Goal: Find specific page/section: Find specific page/section

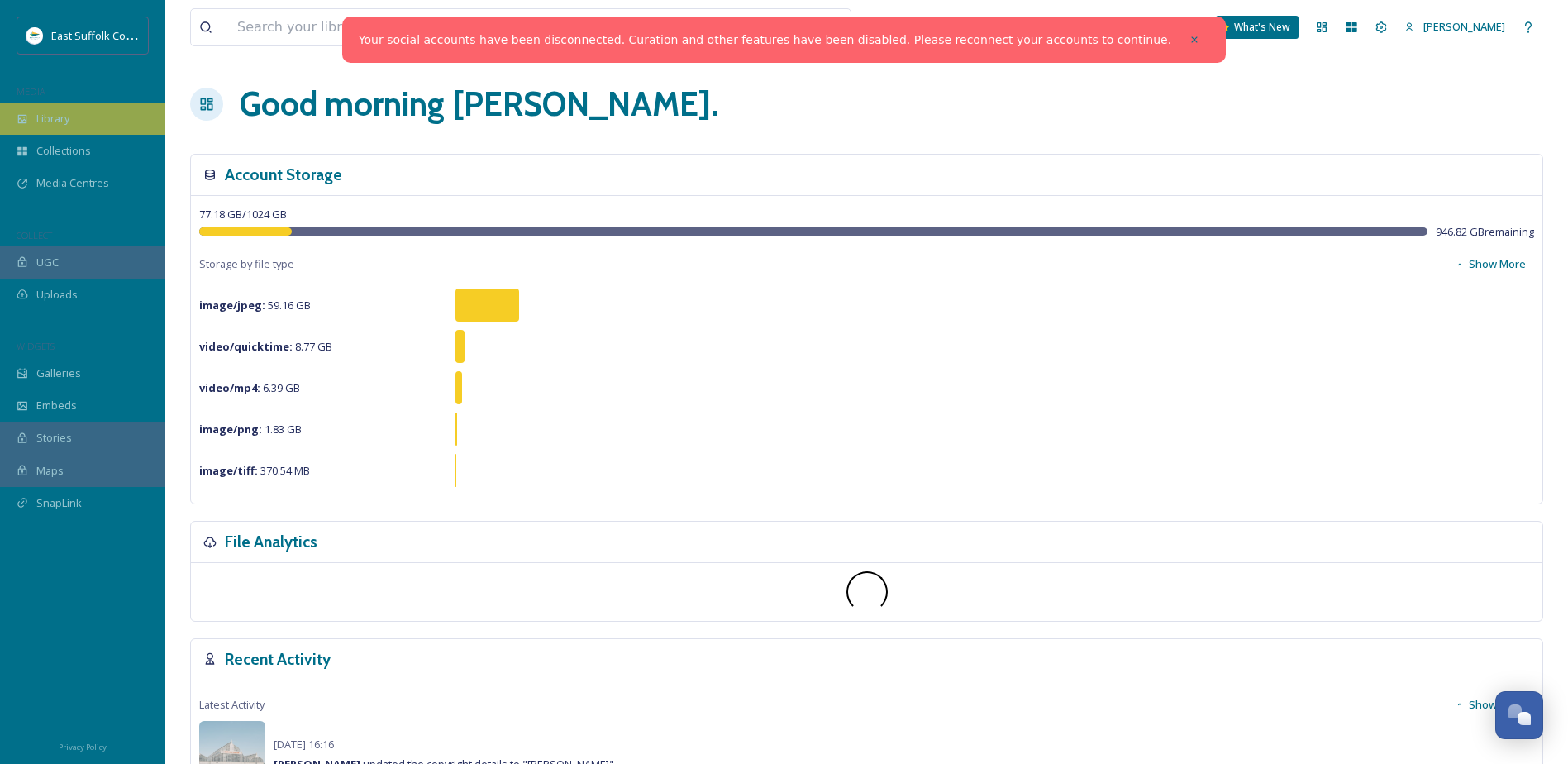
click at [44, 119] on span "Library" at bounding box center [53, 119] width 33 height 16
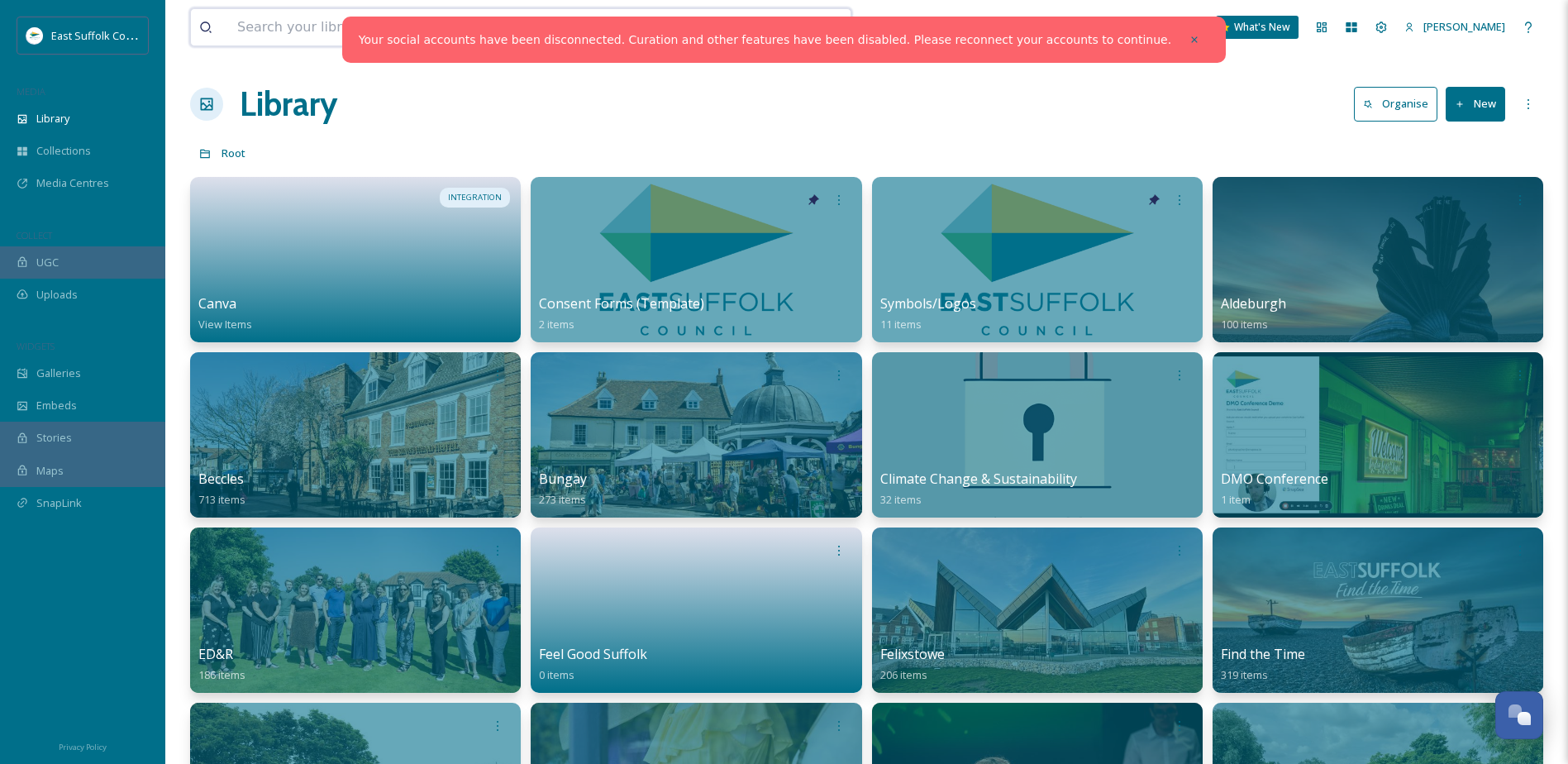
click at [328, 37] on input at bounding box center [472, 27] width 486 height 37
type input "tom"
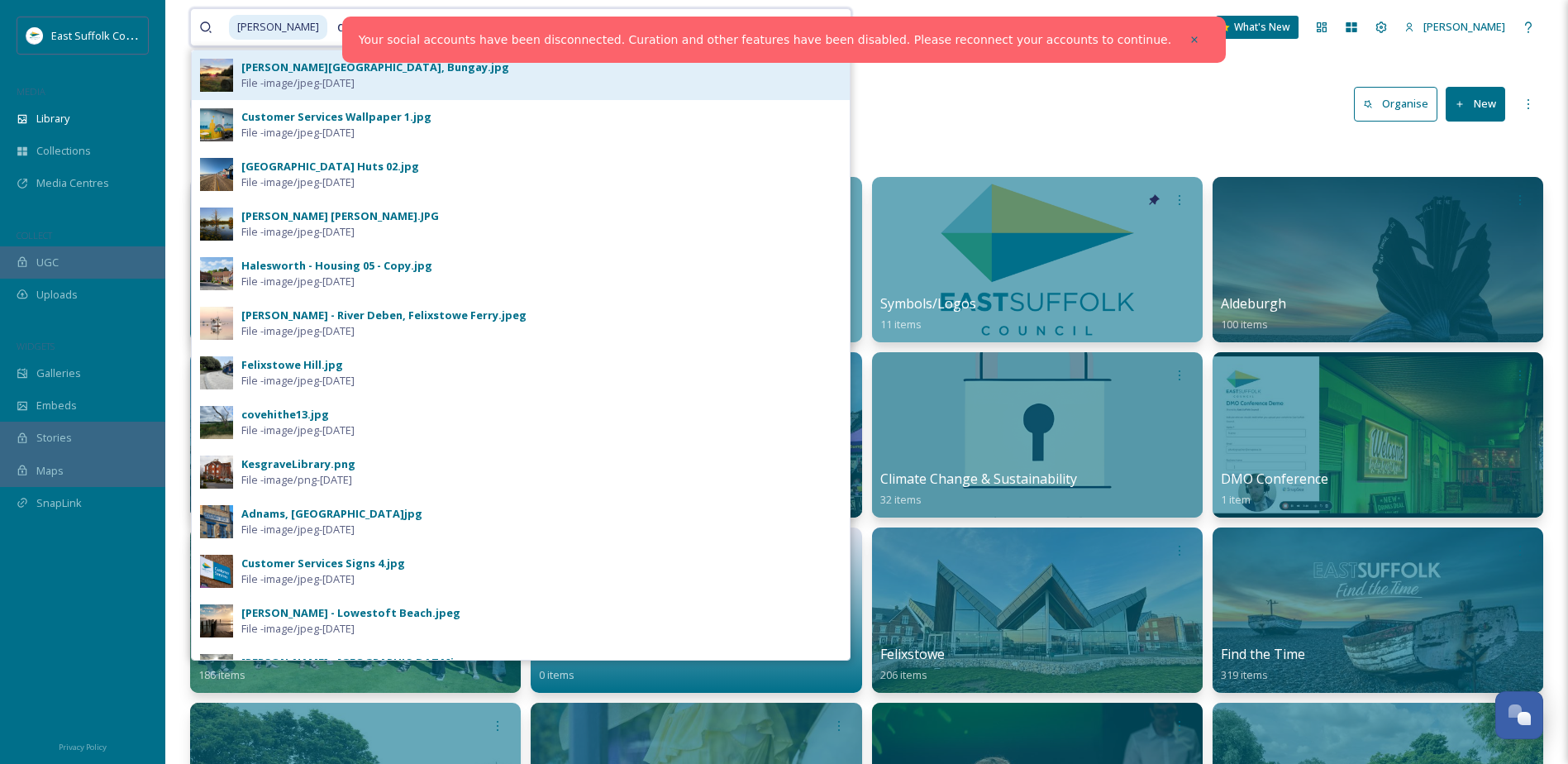
type input "daly"
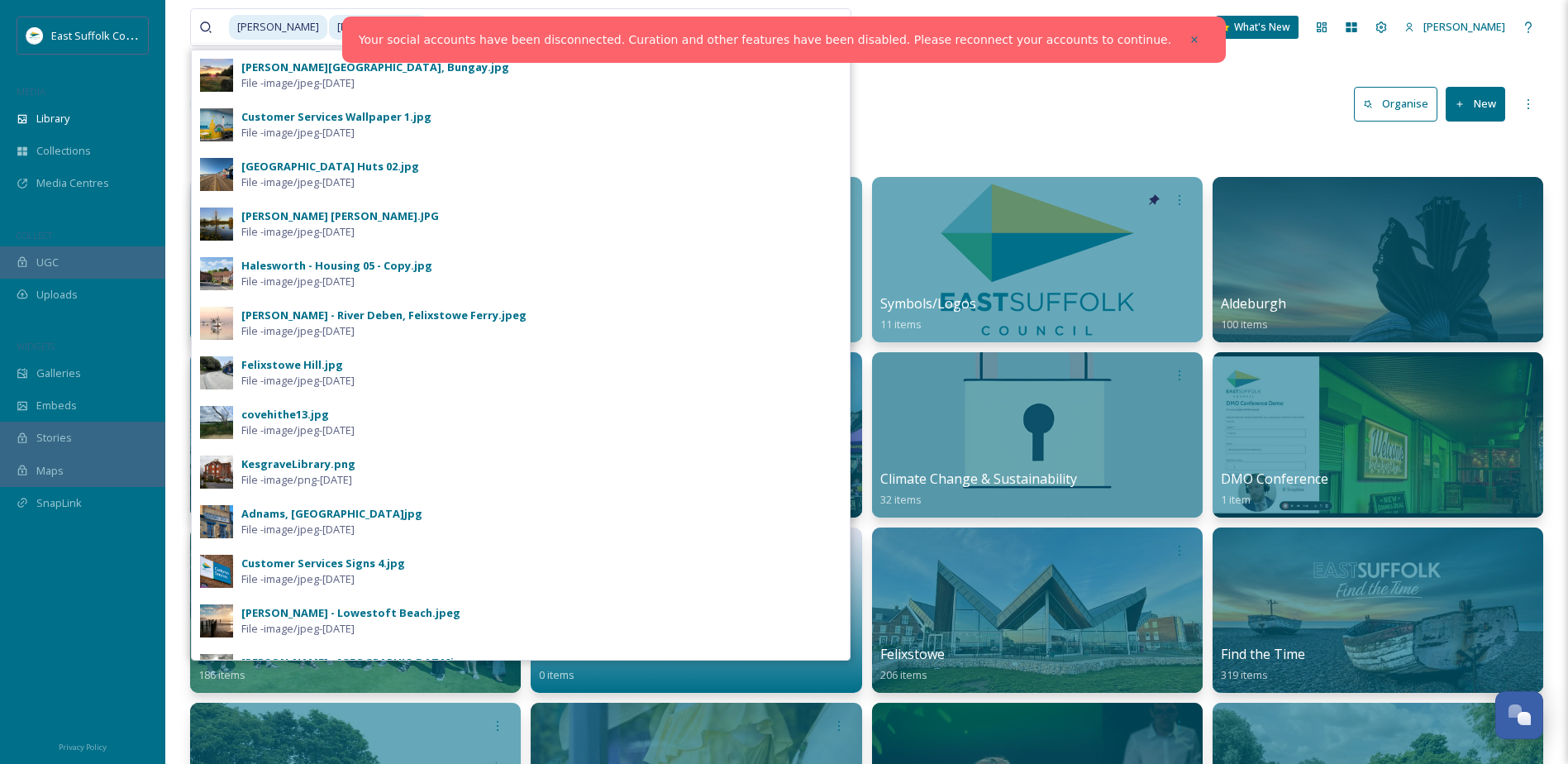
click at [1074, 118] on div "Library Organise New" at bounding box center [866, 104] width 1353 height 50
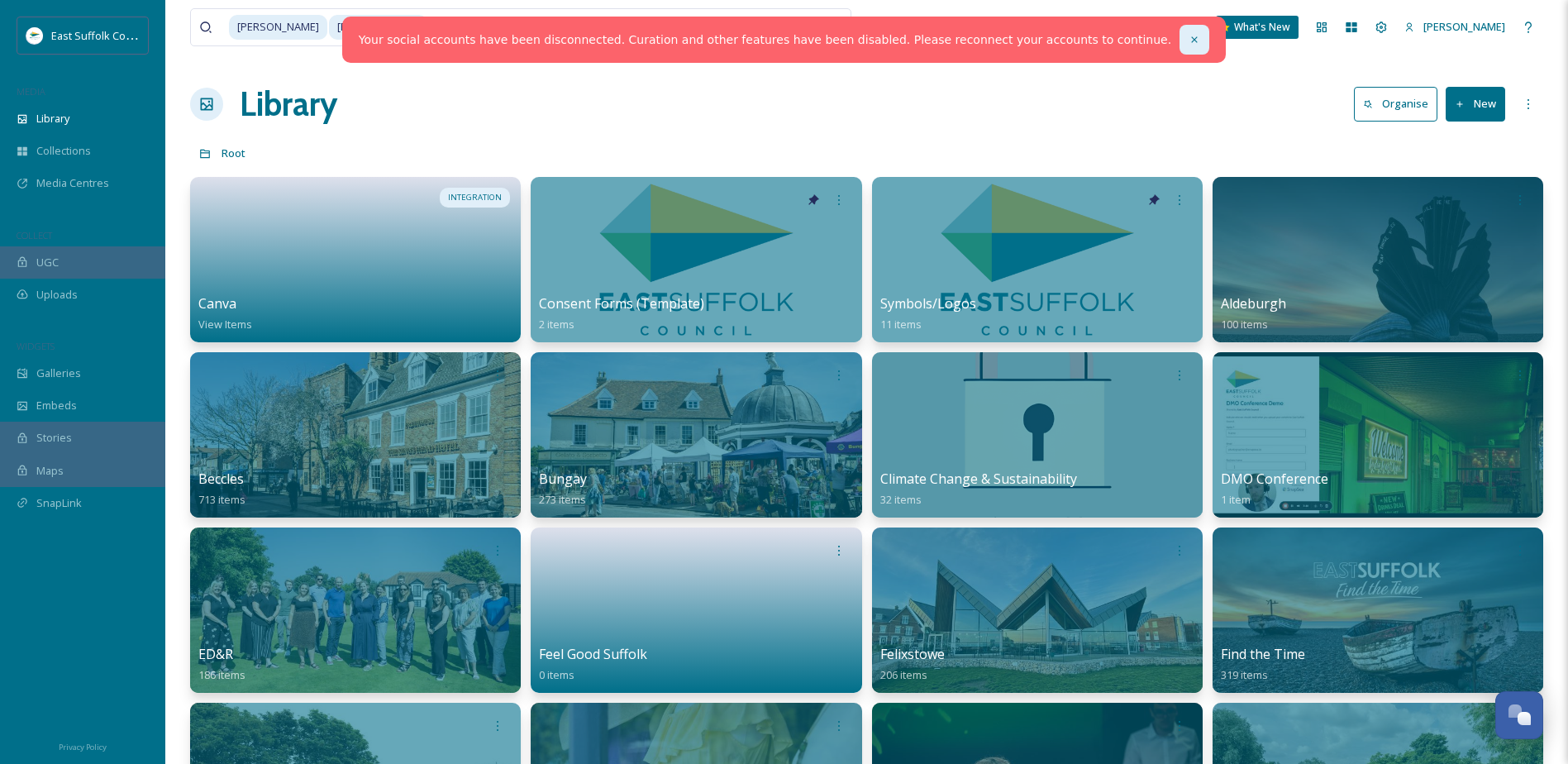
click at [1188, 38] on icon at bounding box center [1194, 39] width 12 height 12
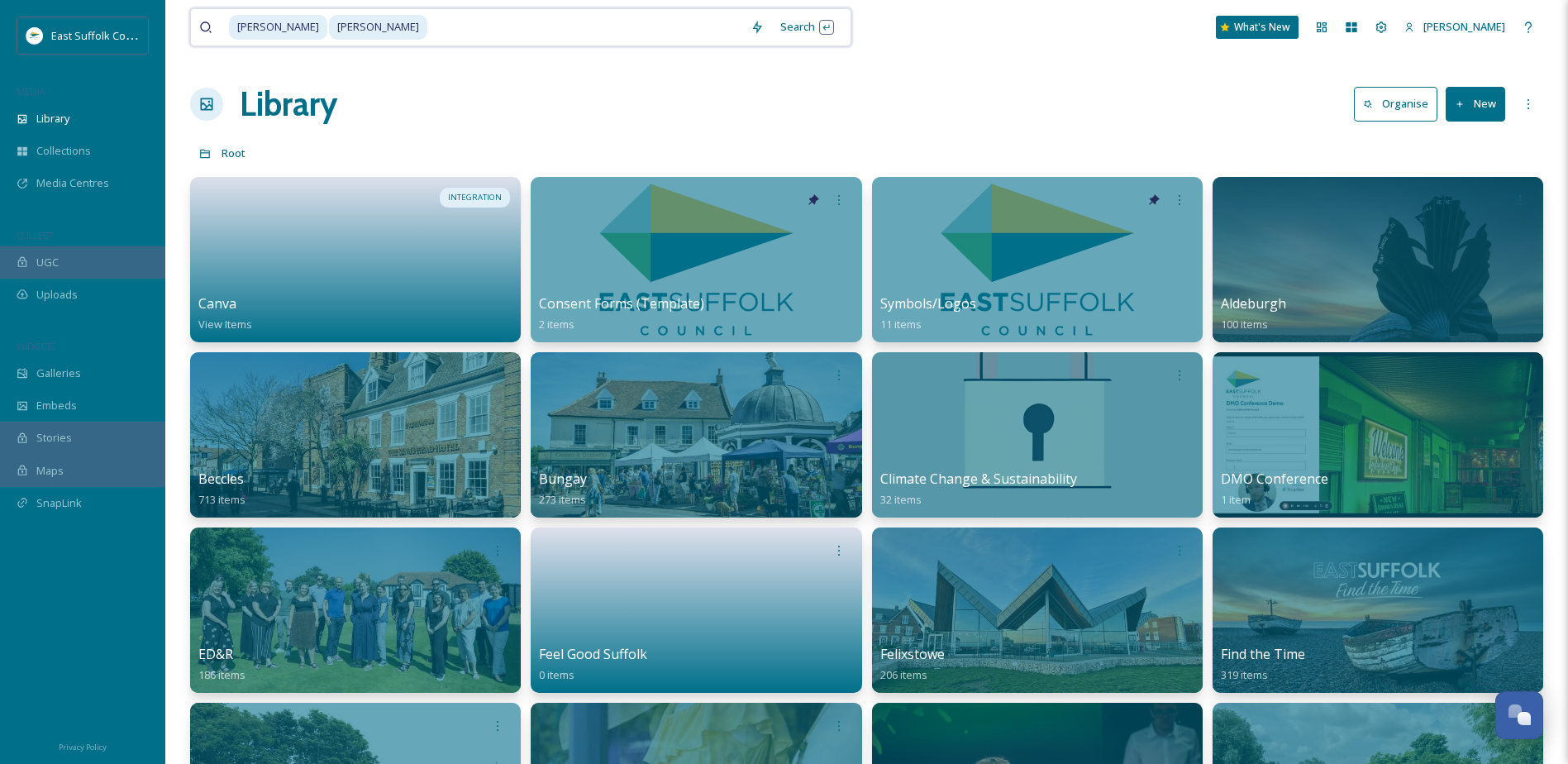
click at [612, 29] on input at bounding box center [586, 27] width 314 height 37
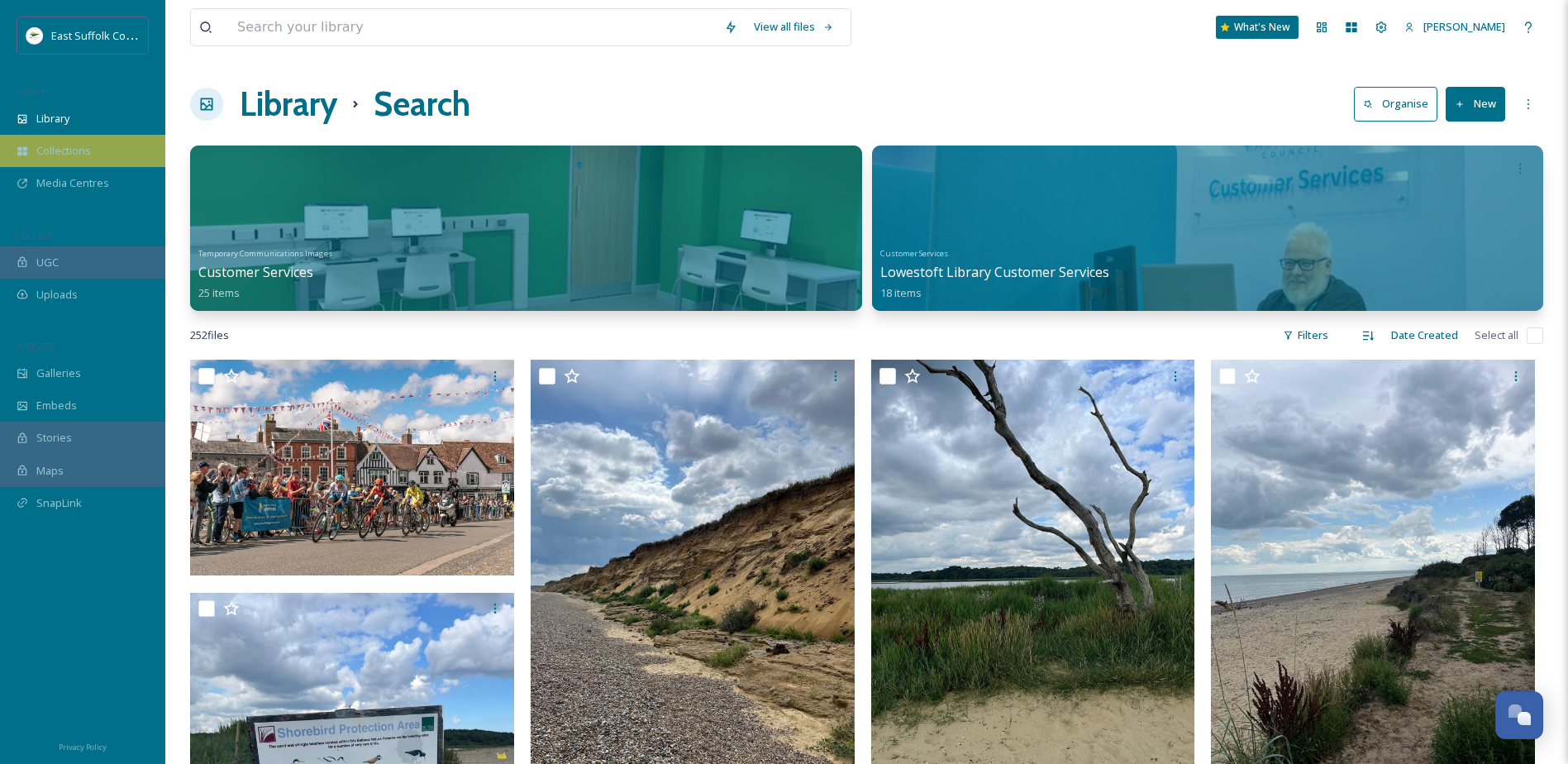
click at [63, 152] on span "Collections" at bounding box center [63, 152] width 54 height 16
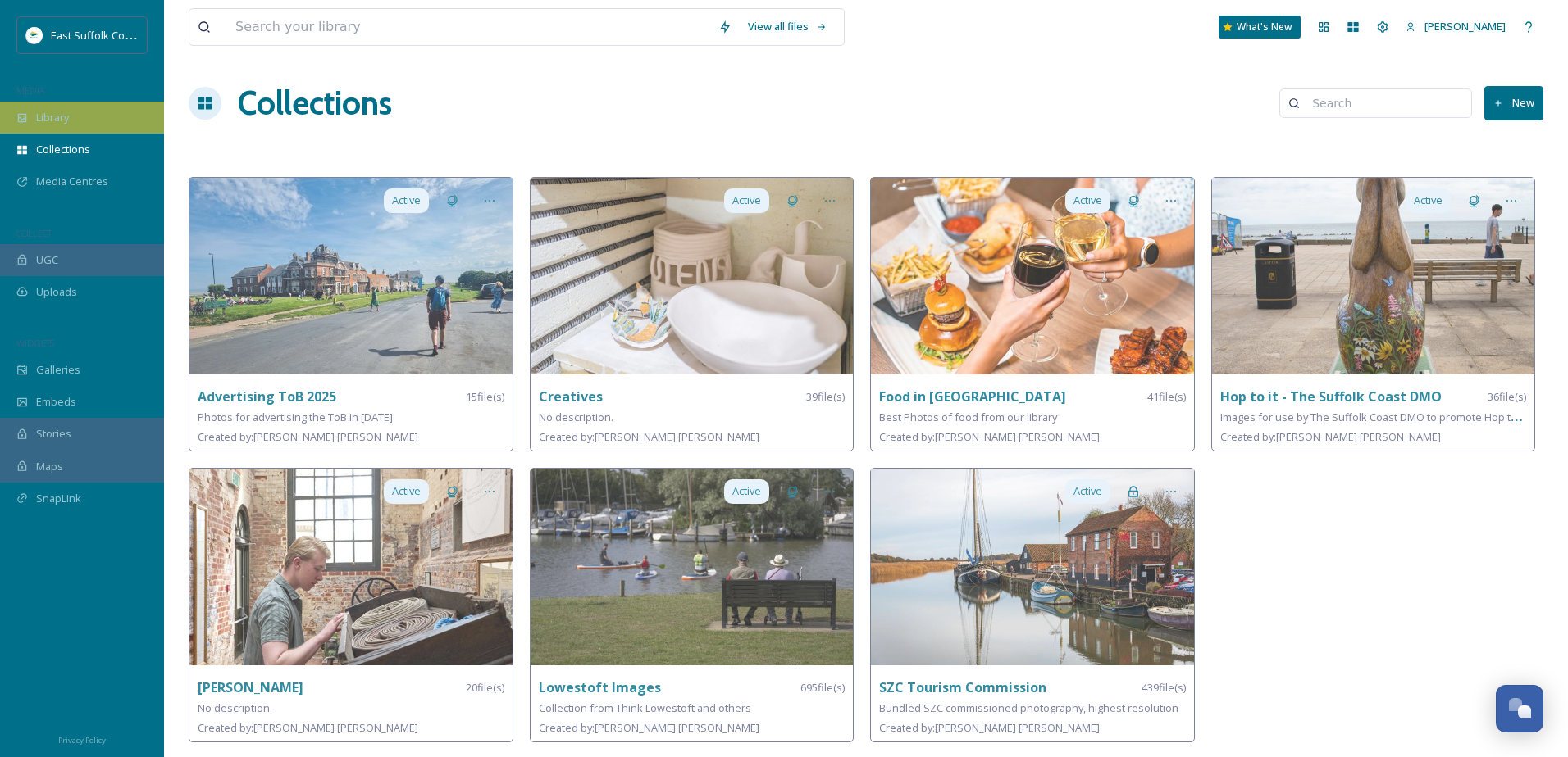
click at [41, 128] on div "Library" at bounding box center [82, 117] width 164 height 32
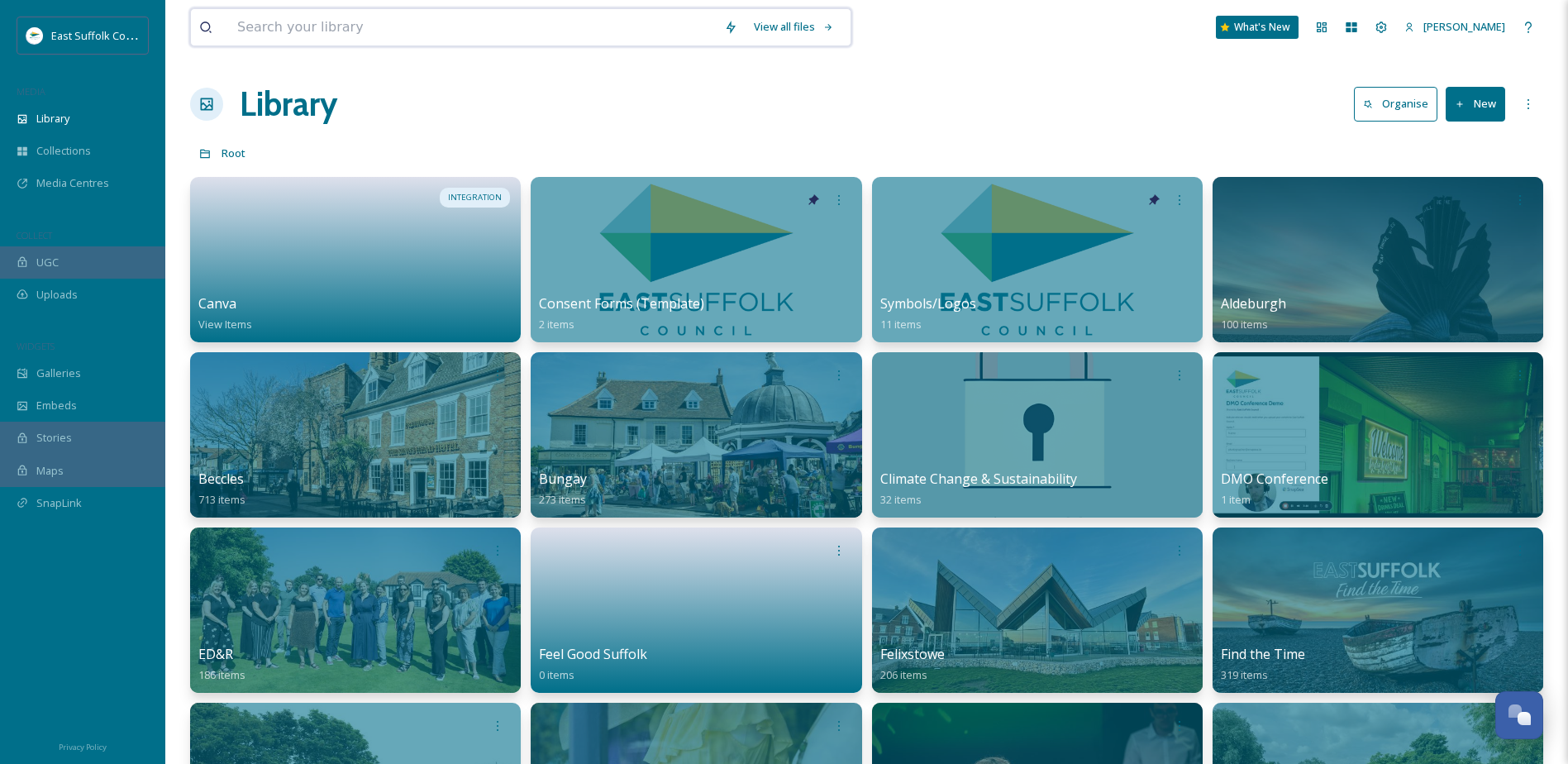
click at [312, 26] on input at bounding box center [472, 27] width 486 height 37
type input "councillors"
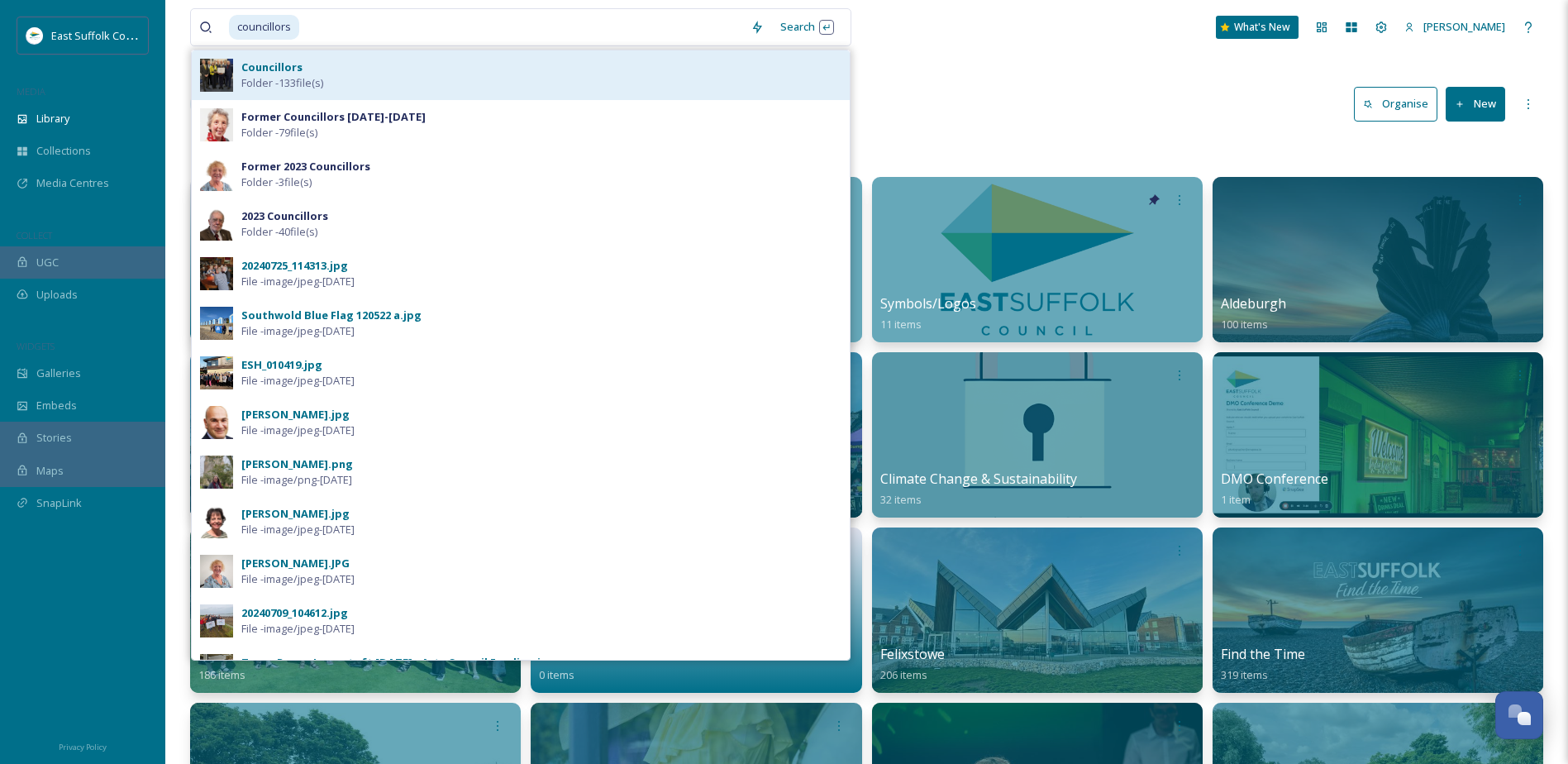
click at [344, 75] on div "Councillors Folder - 133 file(s)" at bounding box center [542, 75] width 600 height 31
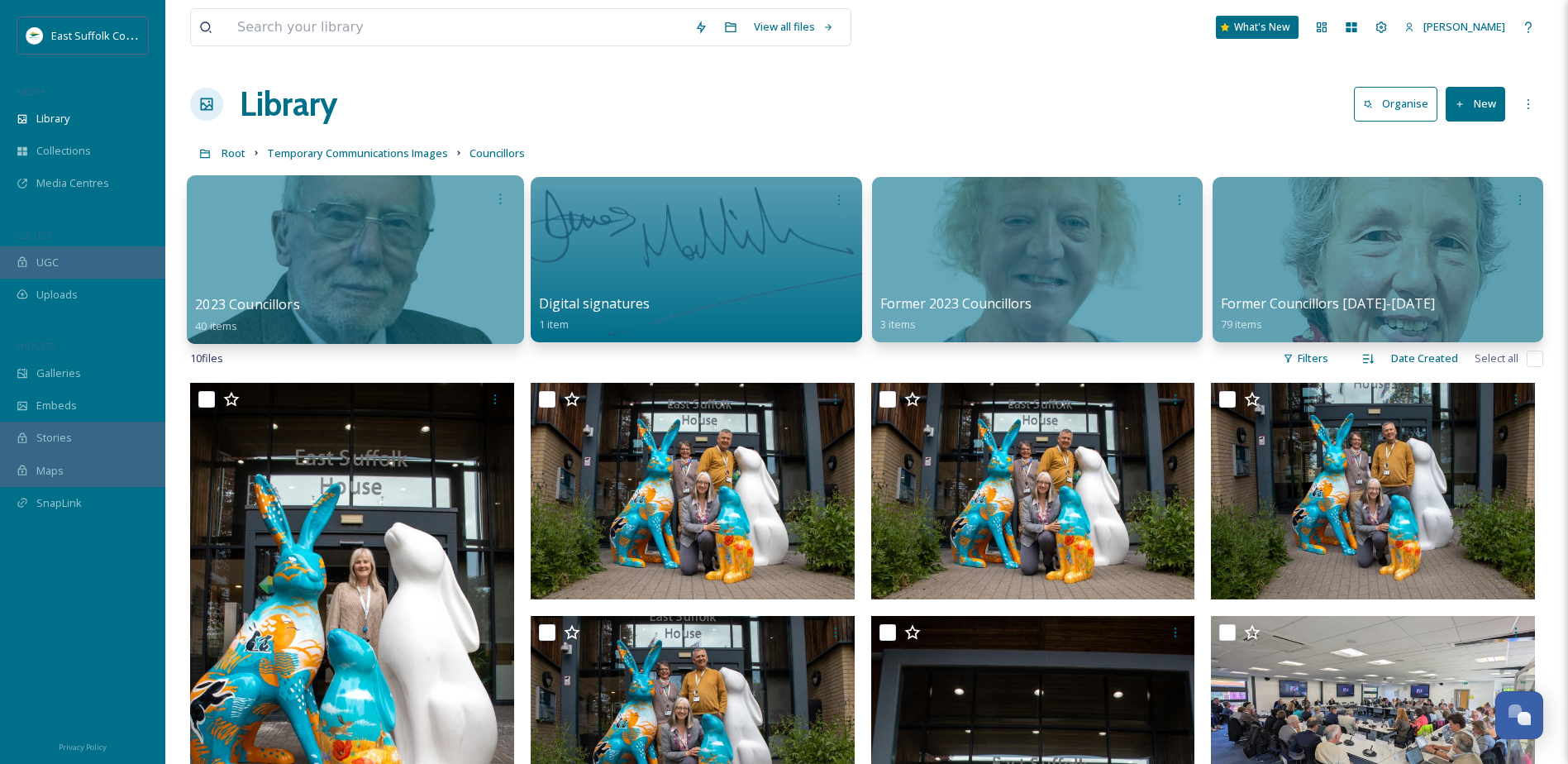
click at [372, 286] on div at bounding box center [355, 259] width 338 height 168
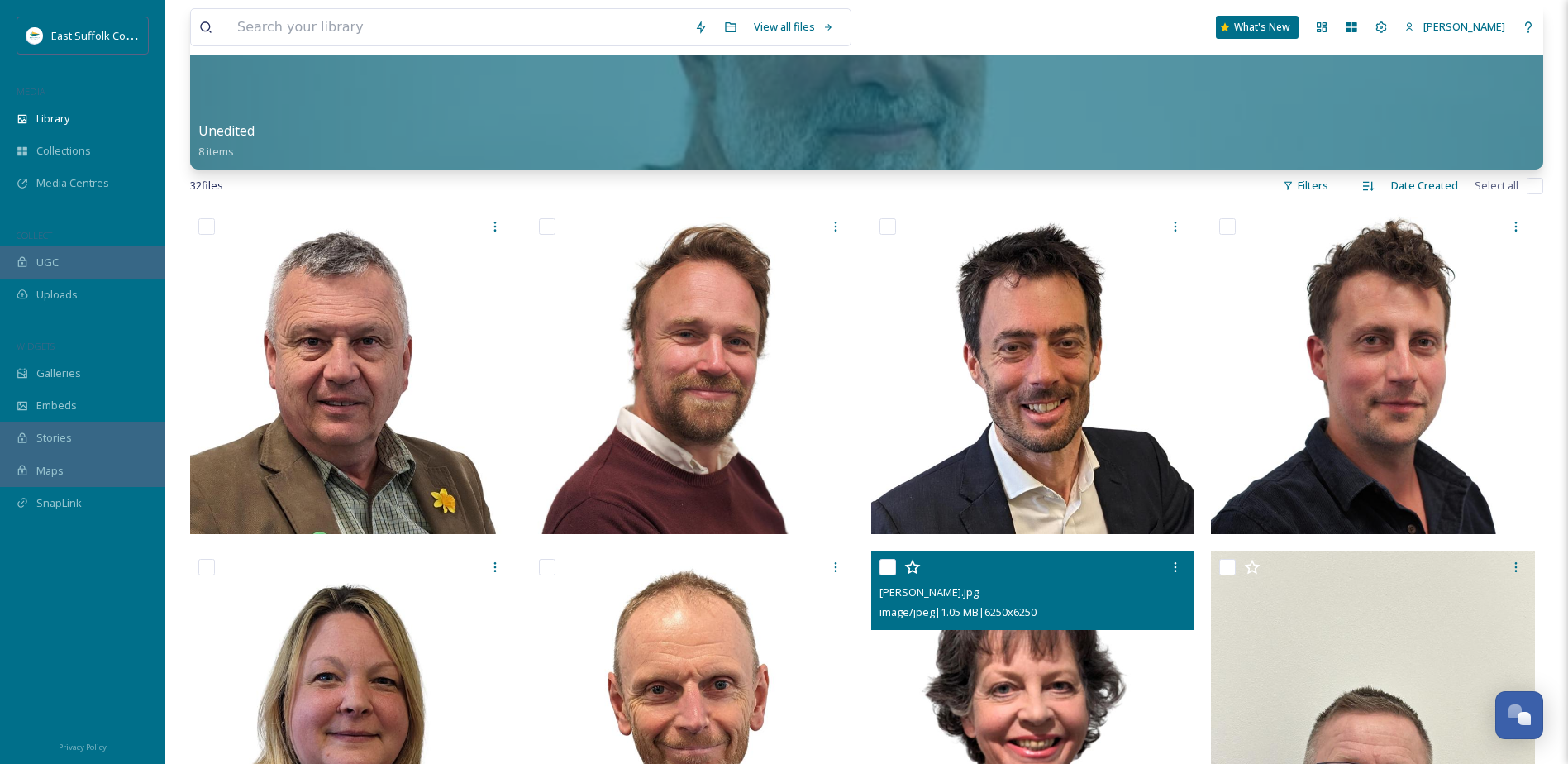
scroll to position [9, 0]
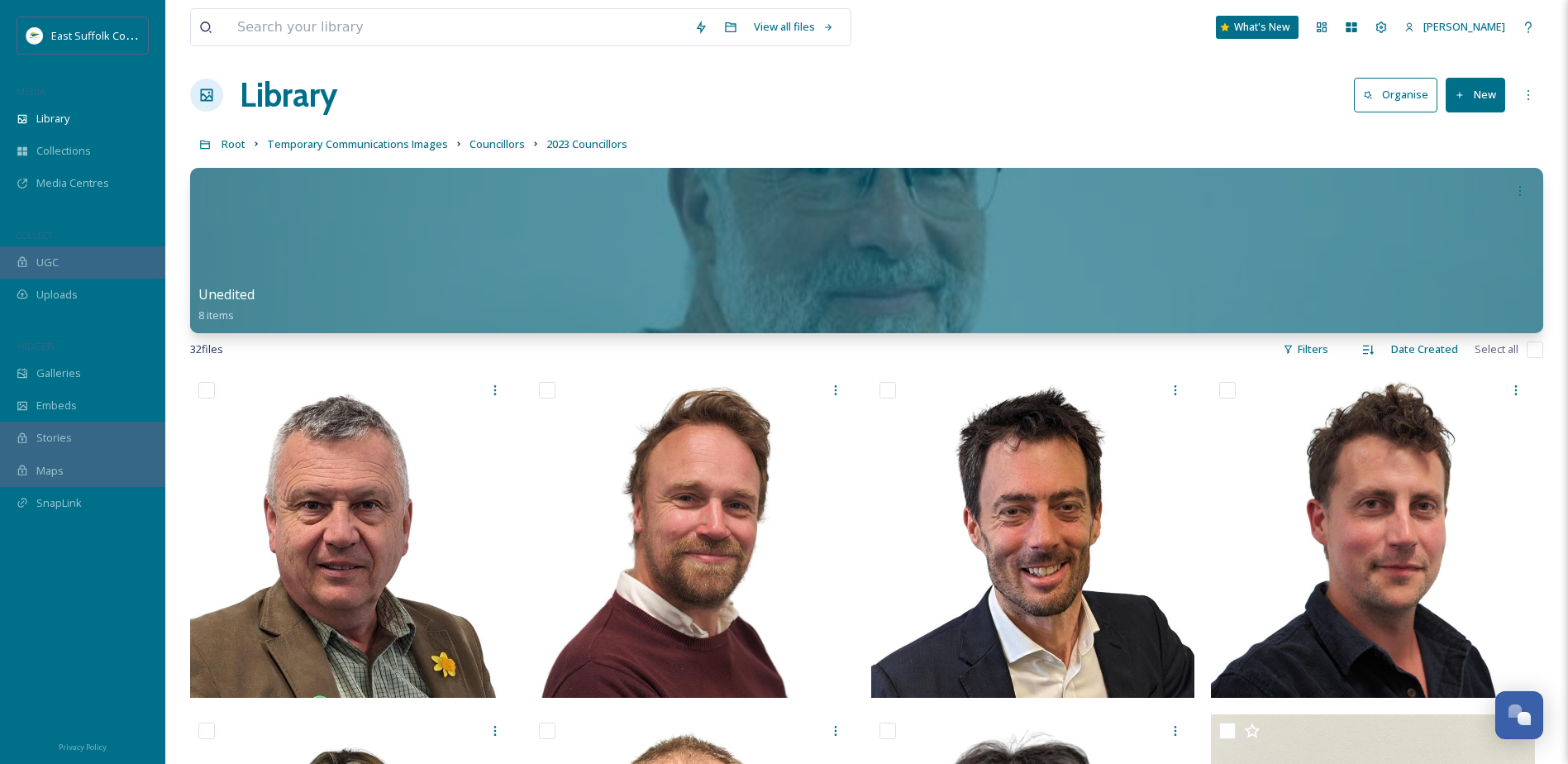
click at [510, 135] on link "Councillors" at bounding box center [497, 144] width 55 height 20
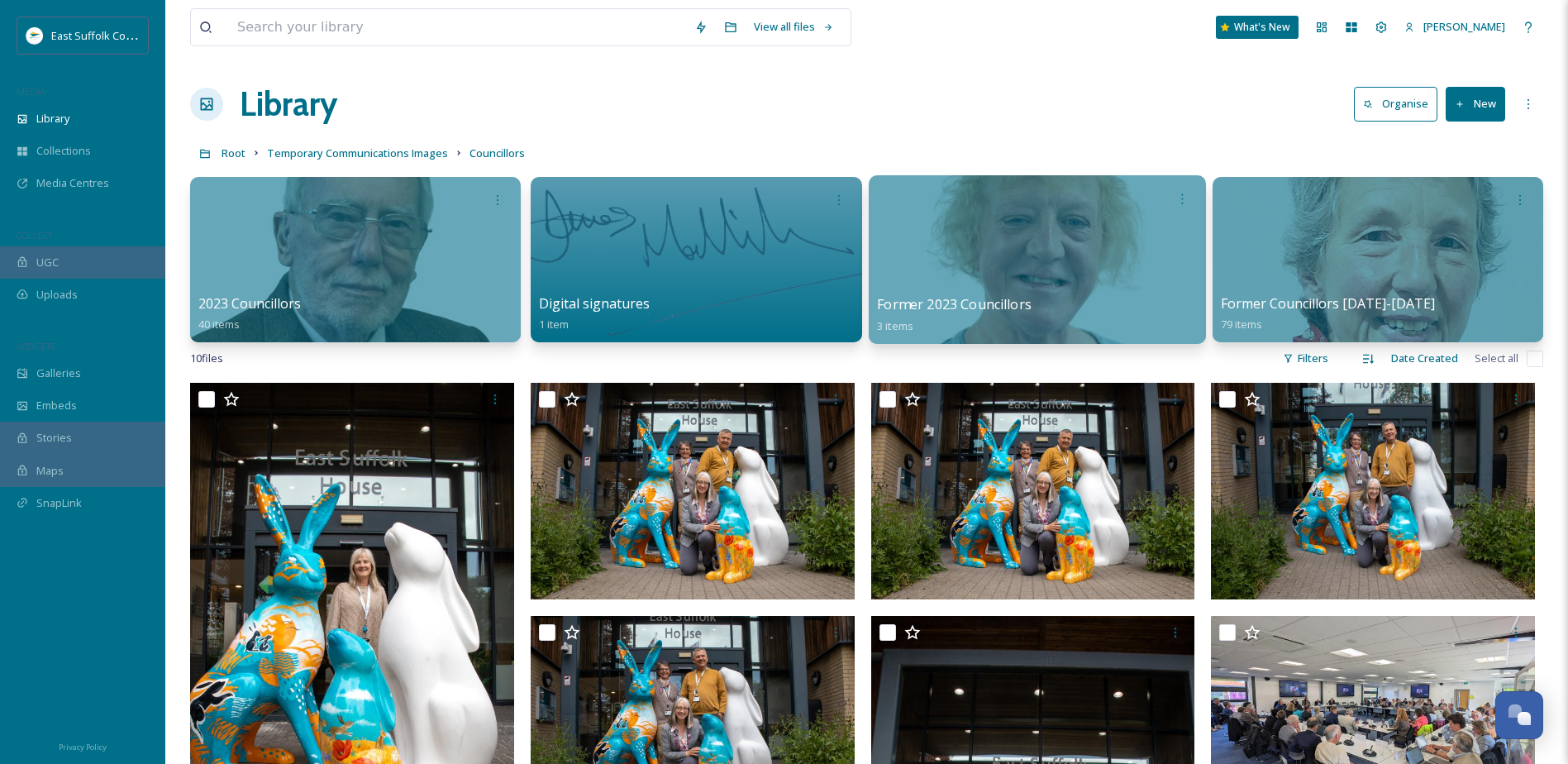
click at [1047, 262] on div at bounding box center [1036, 259] width 338 height 168
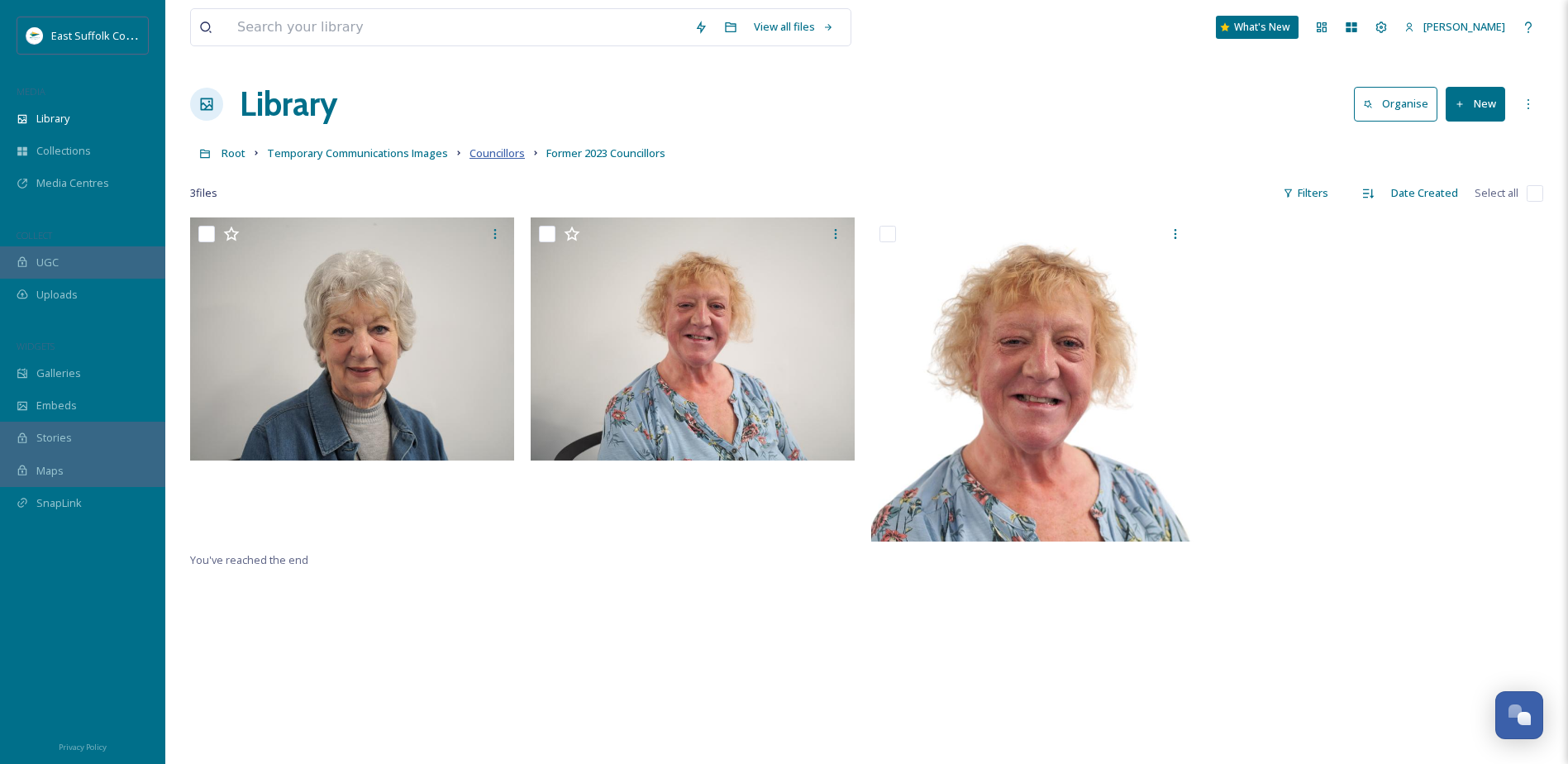
click at [510, 149] on span "Councillors" at bounding box center [497, 152] width 55 height 15
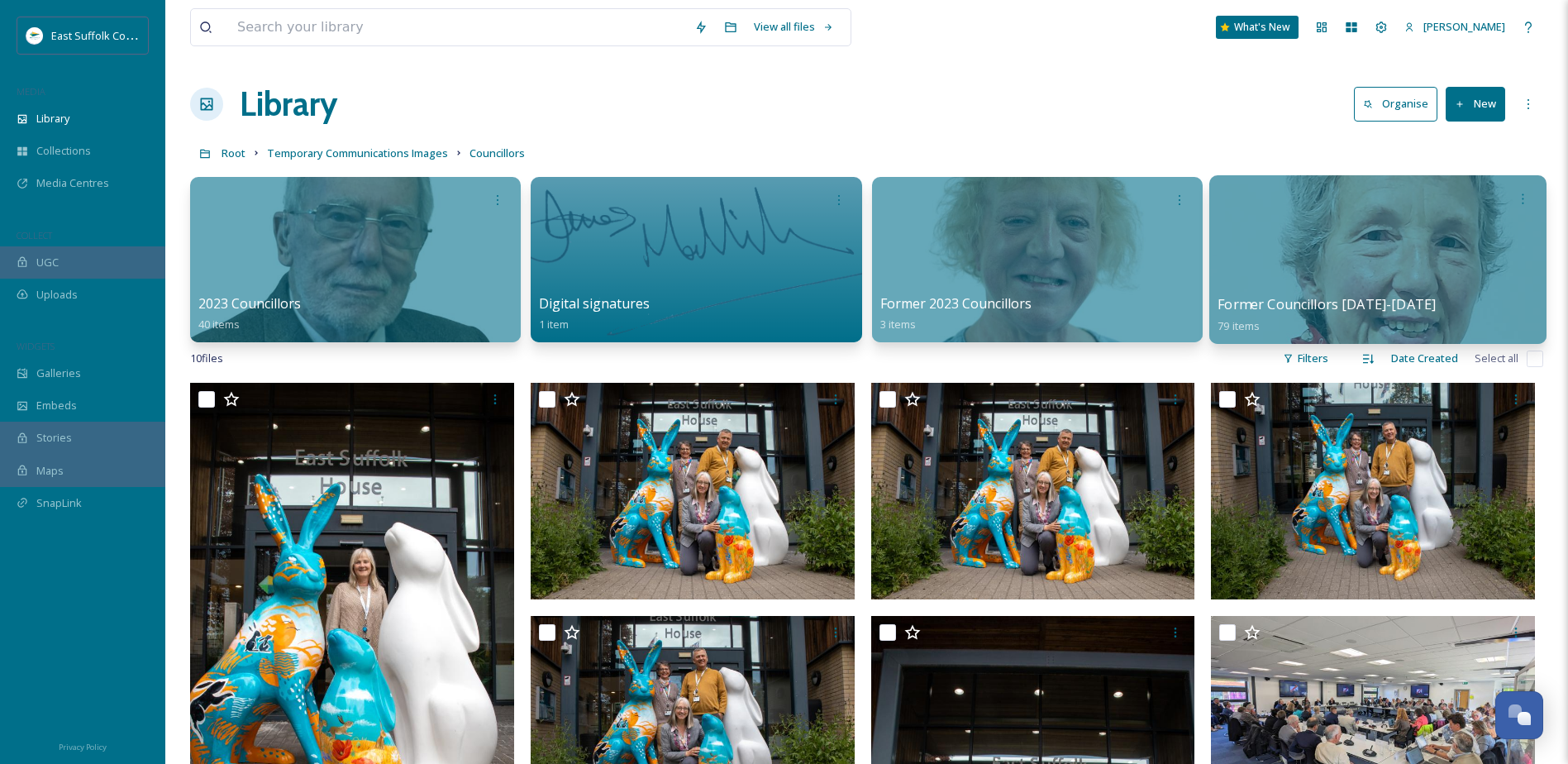
click at [1404, 270] on div at bounding box center [1377, 259] width 338 height 168
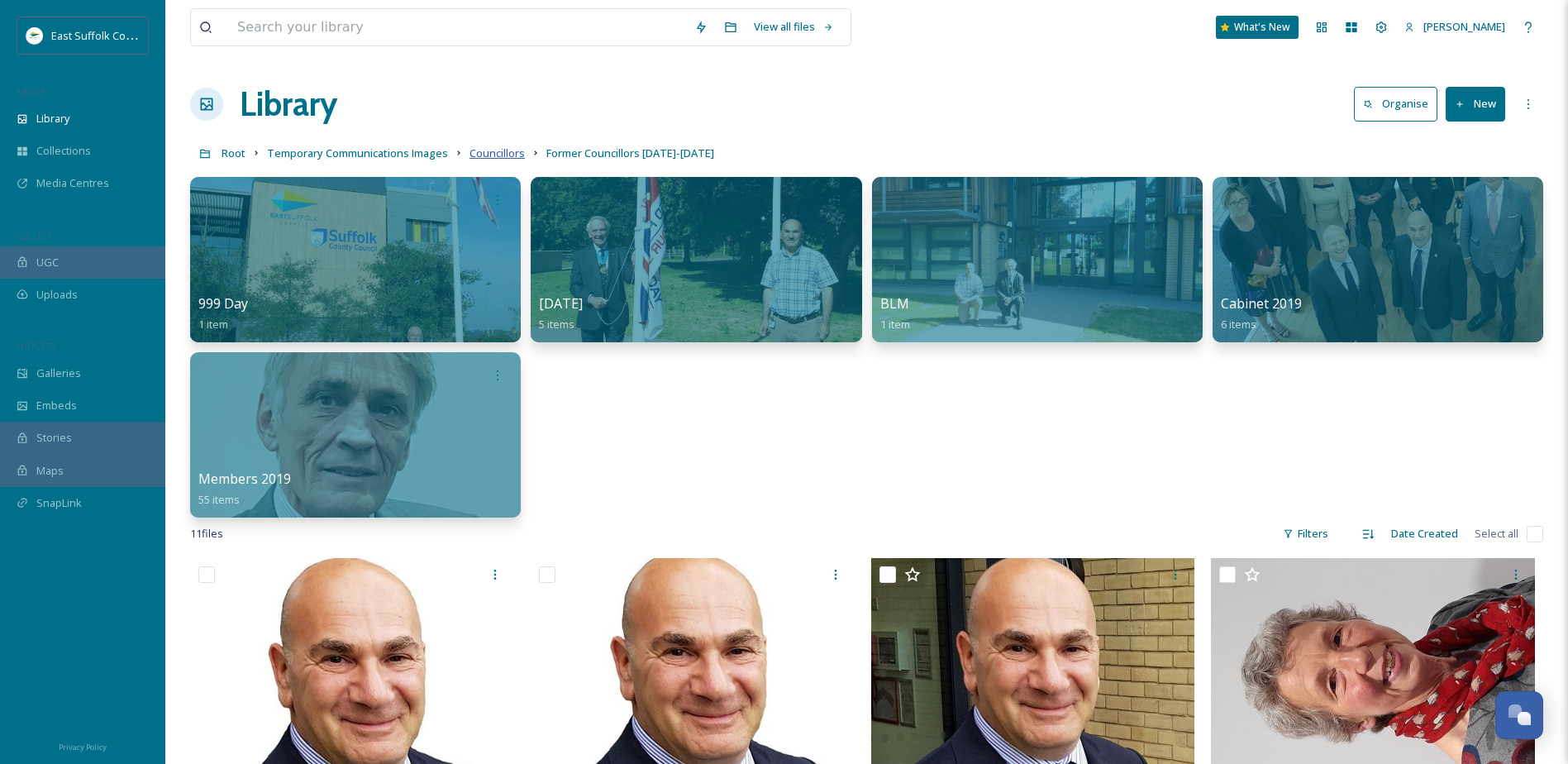
click at [493, 154] on span "Councillors" at bounding box center [497, 152] width 55 height 15
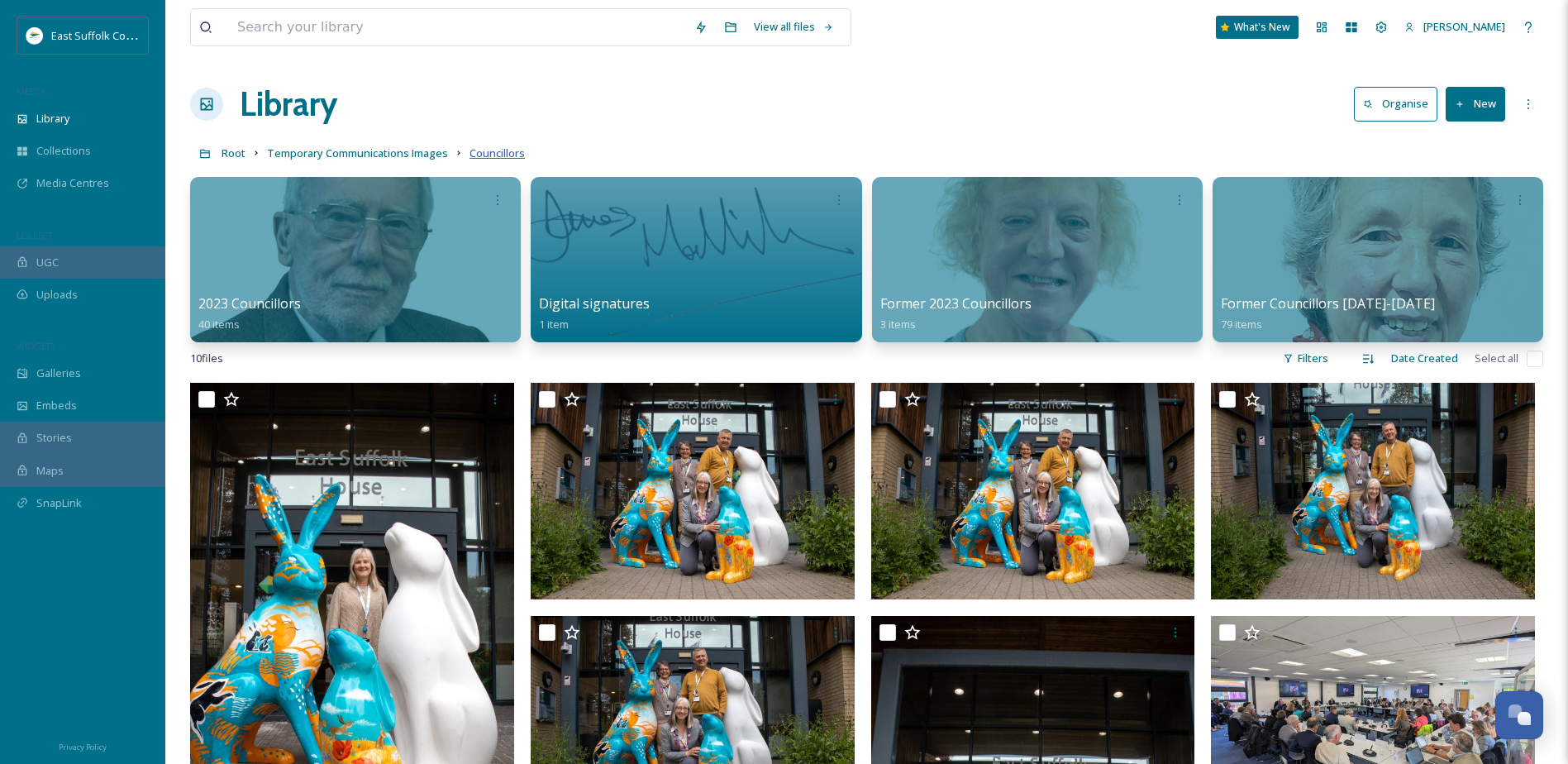
click at [509, 152] on span "Councillors" at bounding box center [497, 152] width 55 height 15
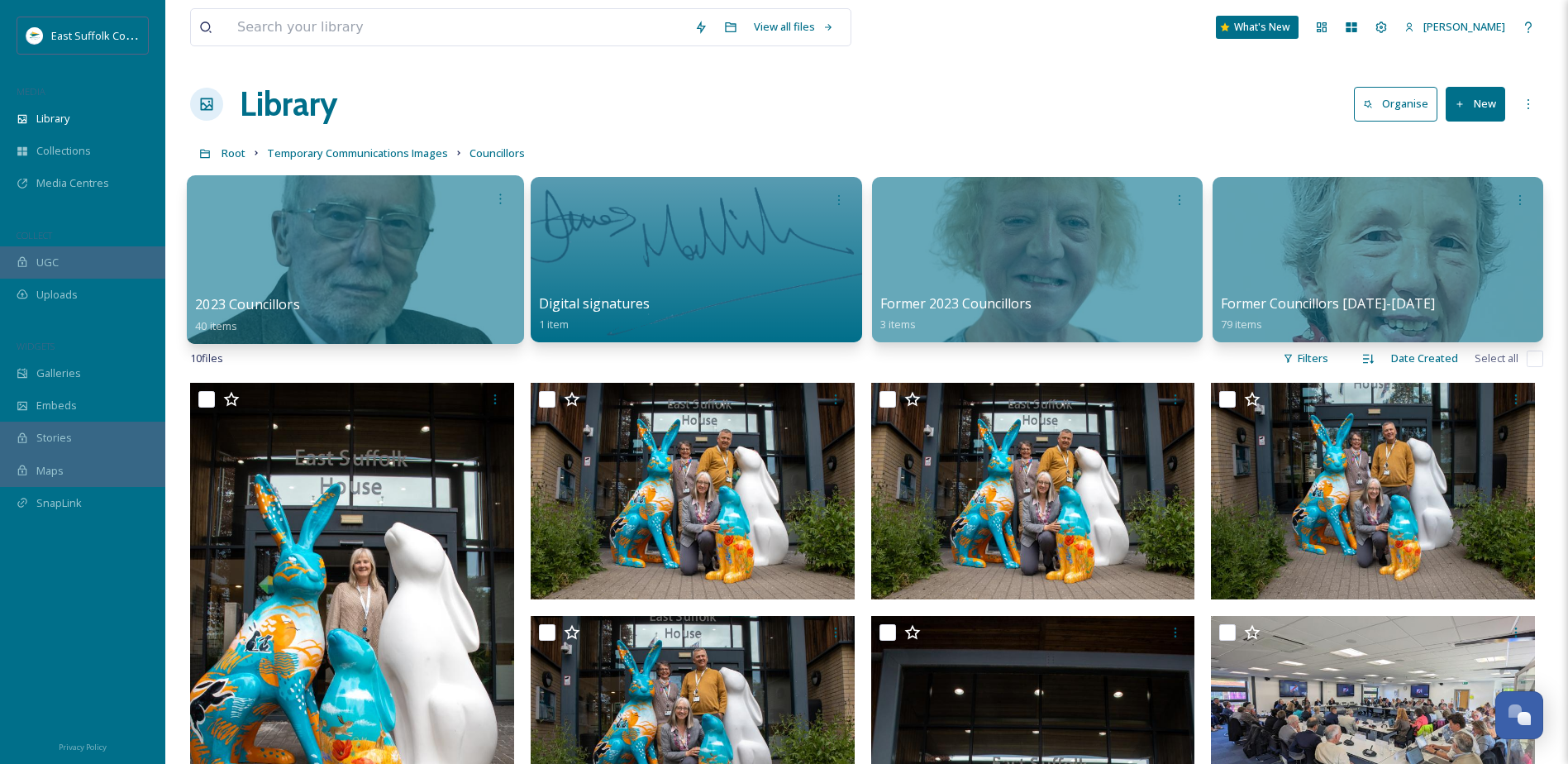
click at [382, 283] on div at bounding box center [355, 259] width 338 height 168
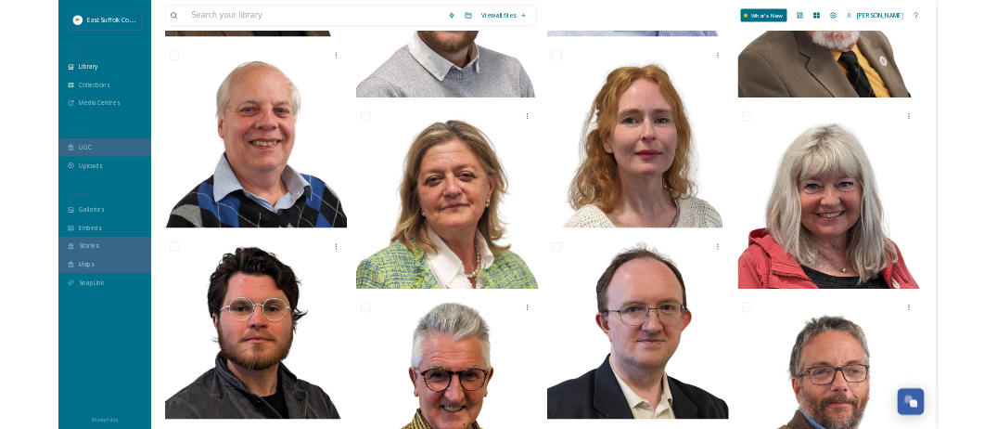
scroll to position [3018, 0]
